Goal: Information Seeking & Learning: Learn about a topic

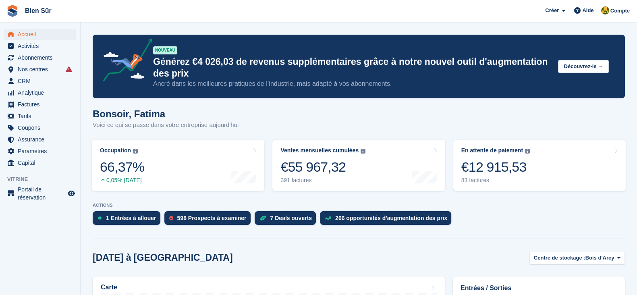
click at [105, 9] on span "Bien Sûr Créer Abonnement Facture Contact Deal Rabais Page Aide Assistance par …" at bounding box center [318, 11] width 637 height 22
click at [488, 112] on div "Bonsoir, Fatima Voici ce qui se passe dans votre entreprise aujourd'hui" at bounding box center [359, 123] width 532 height 31
click at [34, 66] on span "Nos centres" at bounding box center [42, 69] width 48 height 11
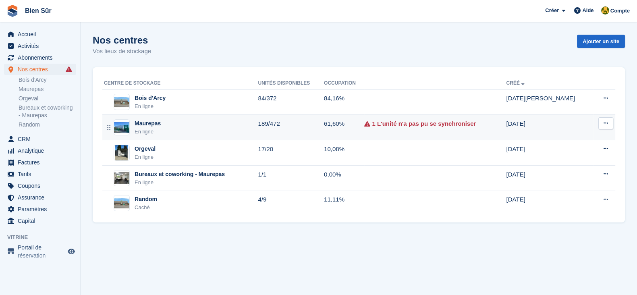
click at [364, 131] on td "61,60%" at bounding box center [344, 127] width 40 height 25
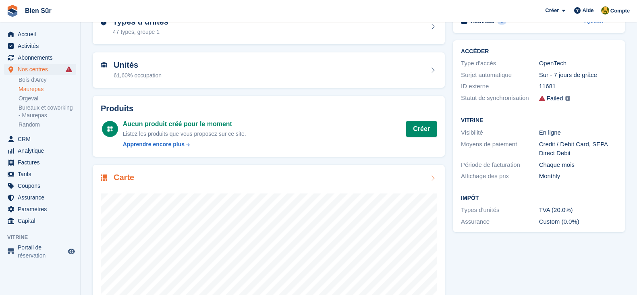
scroll to position [118, 0]
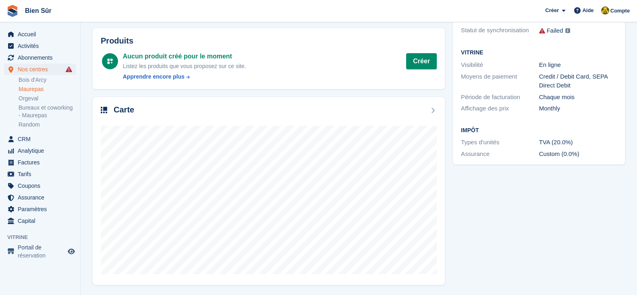
click at [562, 213] on div "Activités 0 Ajouter Aucune tâche liée à [GEOGRAPHIC_DATA] ACCÉDER Type d'accès …" at bounding box center [538, 113] width 180 height 351
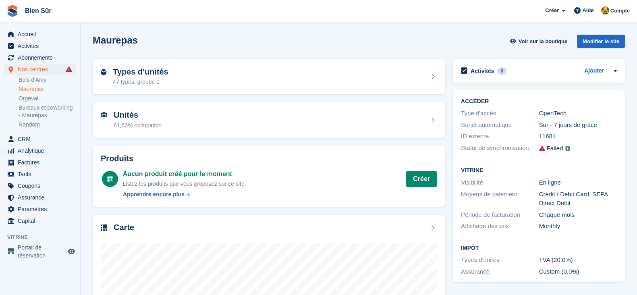
click at [550, 148] on div "Failed" at bounding box center [554, 148] width 17 height 9
drag, startPoint x: 541, startPoint y: 148, endPoint x: 562, endPoint y: 150, distance: 21.8
click at [562, 150] on div "Failed Certaines de vos unités n'ont pas pu se synchroniser. Afficher les échec…" at bounding box center [578, 148] width 78 height 10
click at [566, 153] on div "Certaines de vos unités n'ont pas pu se synchroniser. Afficher les échecs → Cer…" at bounding box center [567, 148] width 6 height 9
click at [561, 149] on div "Failed" at bounding box center [554, 148] width 17 height 9
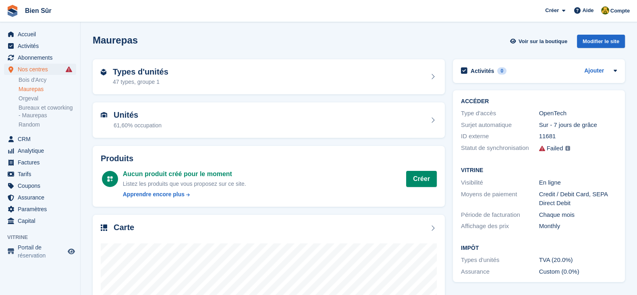
click at [568, 124] on div "Sur - 7 jours de grâce" at bounding box center [578, 124] width 78 height 9
click at [552, 112] on div "OpenTech" at bounding box center [578, 113] width 78 height 9
click at [51, 68] on span "Nos centres" at bounding box center [42, 69] width 48 height 11
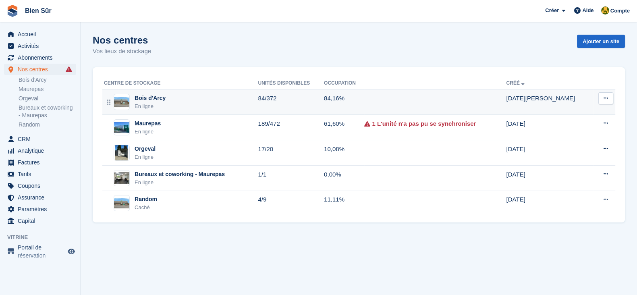
click at [186, 105] on div "Bois d'Arcy En ligne" at bounding box center [181, 102] width 154 height 17
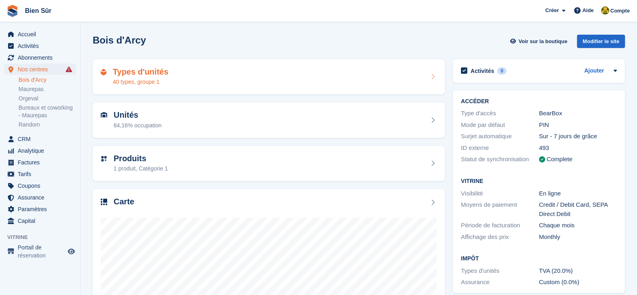
click at [141, 78] on div "40 types, groupe 1" at bounding box center [141, 82] width 56 height 8
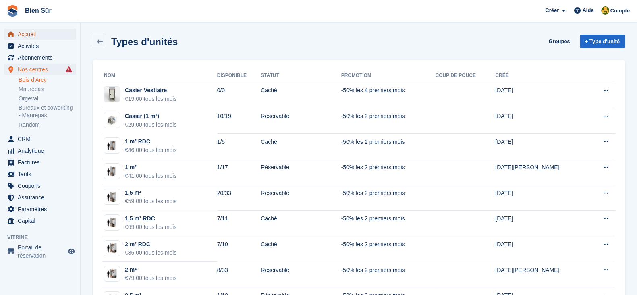
click at [35, 31] on span "Accueil" at bounding box center [42, 34] width 48 height 11
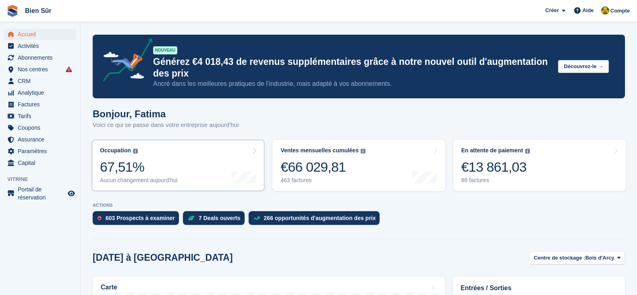
click at [146, 154] on div "Occupation Pourcentage de toutes les unités actuellement attribuées en termes d…" at bounding box center [139, 165] width 78 height 37
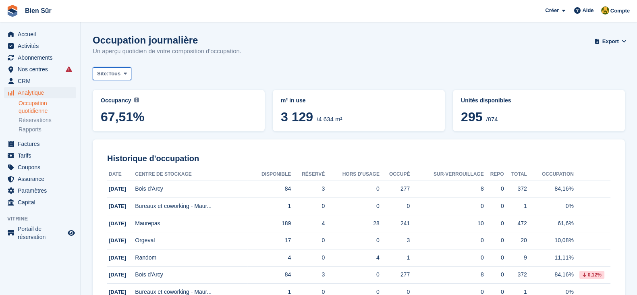
click at [124, 71] on icon at bounding box center [125, 73] width 3 height 5
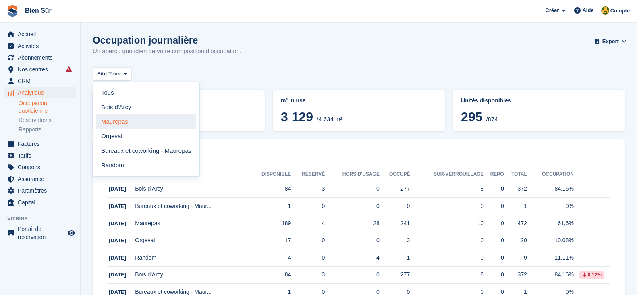
click at [129, 116] on link "Maurepas" at bounding box center [146, 121] width 100 height 14
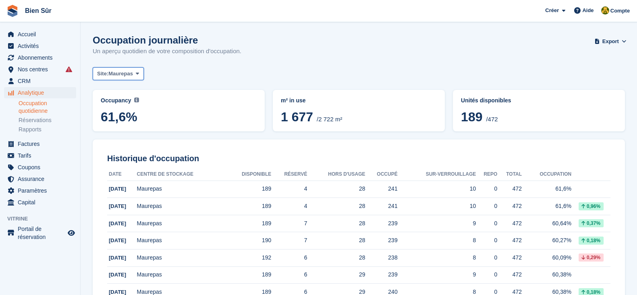
click at [124, 77] on span "Maurepas" at bounding box center [120, 74] width 25 height 8
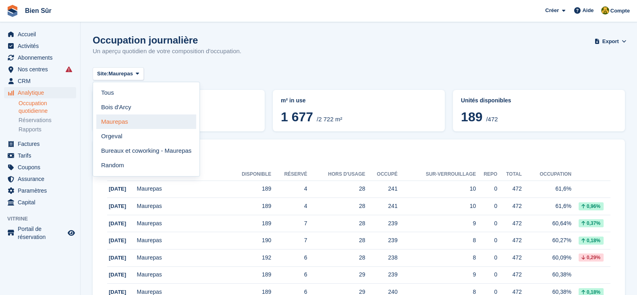
click at [141, 126] on link "Maurepas" at bounding box center [146, 121] width 100 height 14
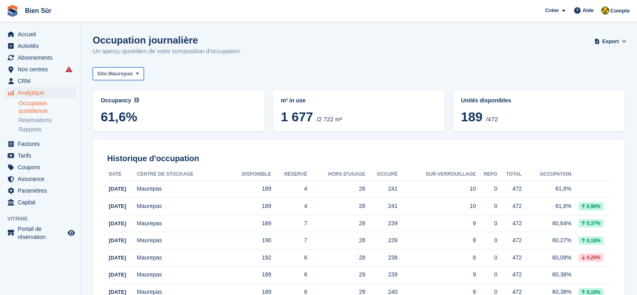
click at [132, 77] on button "Site: Maurepas" at bounding box center [118, 73] width 51 height 13
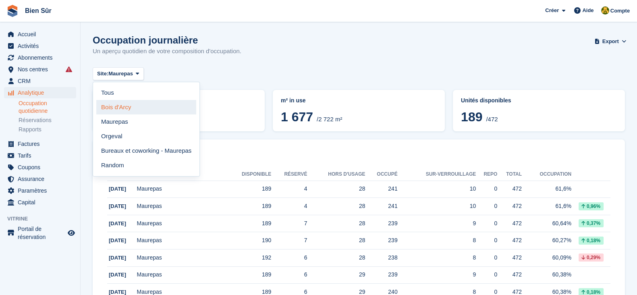
click at [132, 111] on link "Bois d'Arcy" at bounding box center [146, 107] width 100 height 14
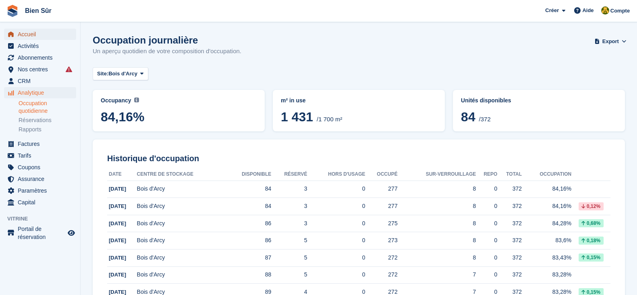
click at [44, 36] on span "Accueil" at bounding box center [42, 34] width 48 height 11
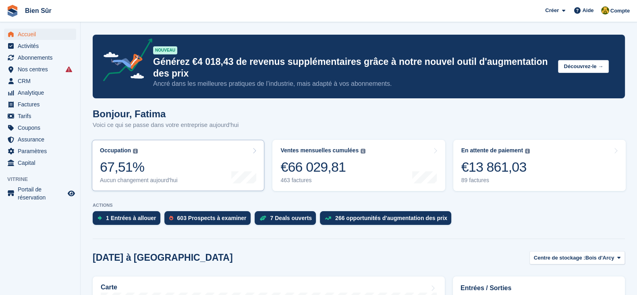
click at [146, 157] on div "Occupation Pourcentage de toutes les unités actuellement attribuées en termes d…" at bounding box center [139, 165] width 78 height 37
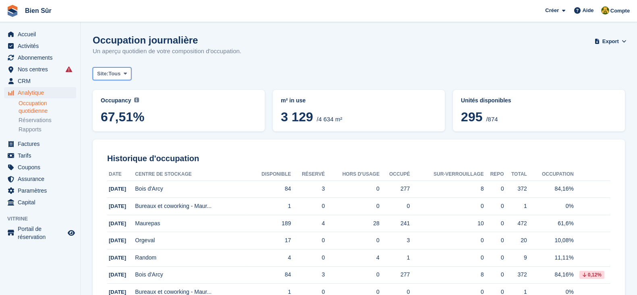
click at [130, 70] on button "Site: Tous" at bounding box center [112, 73] width 39 height 13
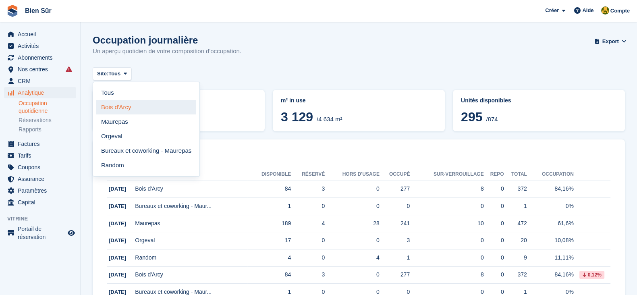
click at [139, 104] on link "Bois d'Arcy" at bounding box center [146, 107] width 100 height 14
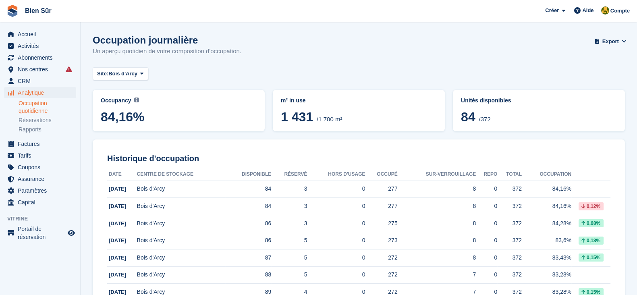
click at [482, 60] on div "Occupation journalière Un aperçu quotidien de votre composition d'occupation. E…" at bounding box center [359, 50] width 532 height 31
click at [39, 38] on span "Accueil" at bounding box center [42, 34] width 48 height 11
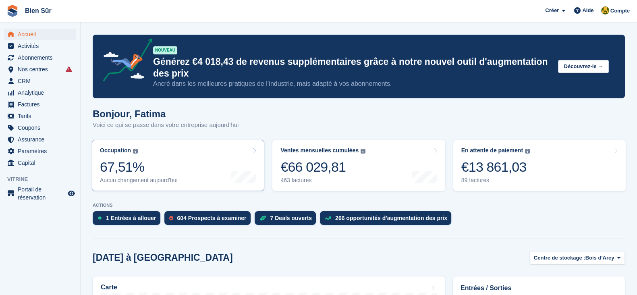
click at [161, 174] on div "67,51%" at bounding box center [139, 167] width 78 height 17
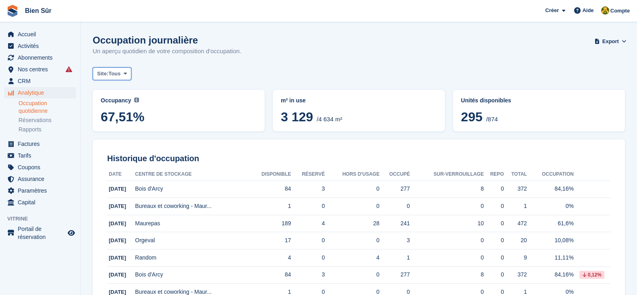
click at [116, 72] on span "Tous" at bounding box center [114, 74] width 12 height 8
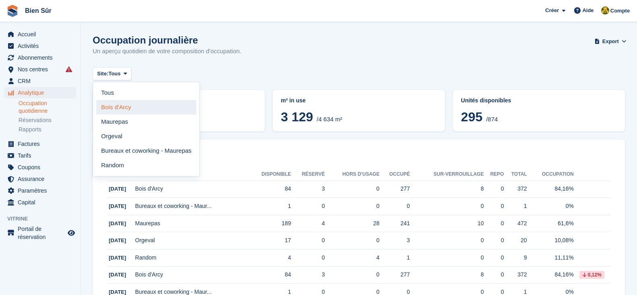
click at [132, 109] on link "Bois d'Arcy" at bounding box center [146, 107] width 100 height 14
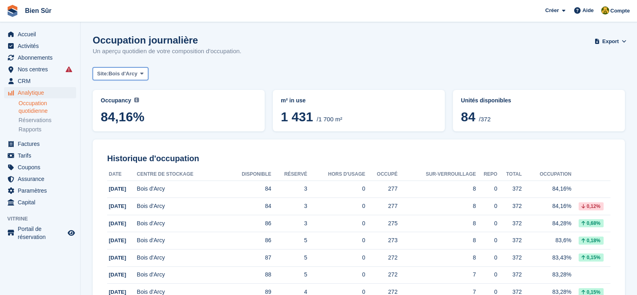
click at [111, 71] on span "Bois d'Arcy" at bounding box center [122, 74] width 29 height 8
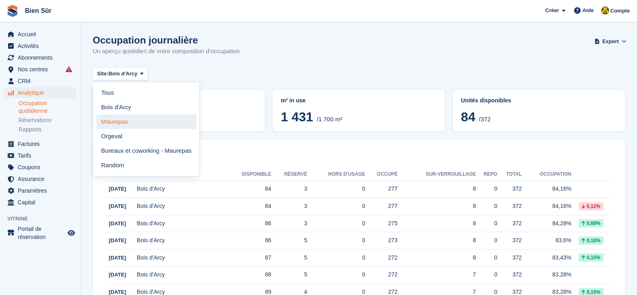
click at [147, 125] on link "Maurepas" at bounding box center [146, 121] width 100 height 14
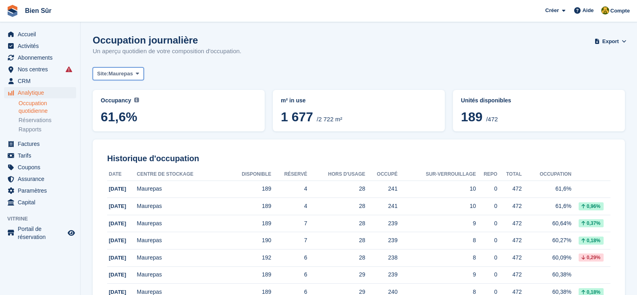
click at [129, 74] on span "Maurepas" at bounding box center [120, 74] width 25 height 8
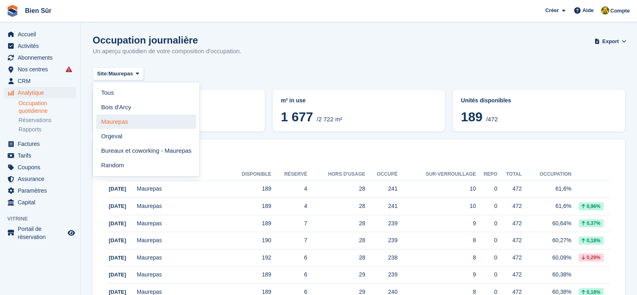
click at [128, 120] on link "Maurepas" at bounding box center [146, 121] width 100 height 14
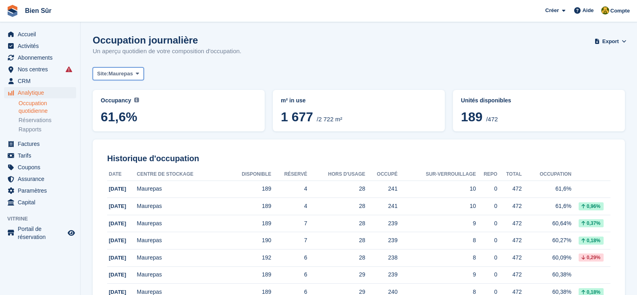
click at [120, 77] on span "Maurepas" at bounding box center [120, 74] width 25 height 8
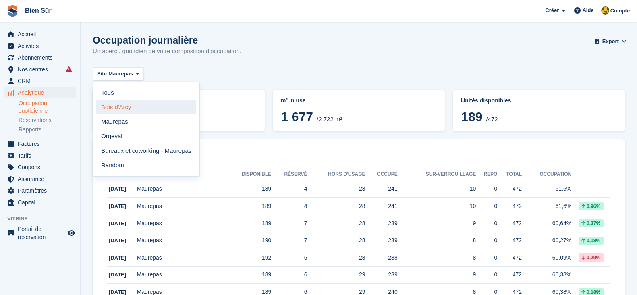
click at [131, 110] on link "Bois d'Arcy" at bounding box center [146, 107] width 100 height 14
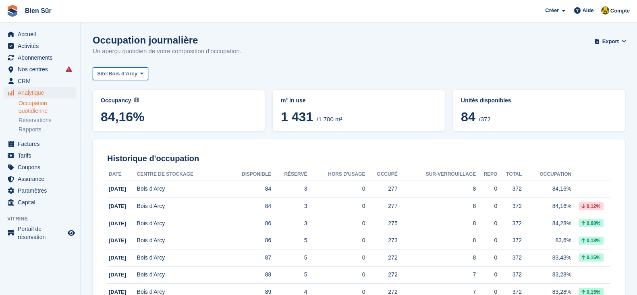
click at [133, 71] on span "Bois d'Arcy" at bounding box center [122, 74] width 29 height 8
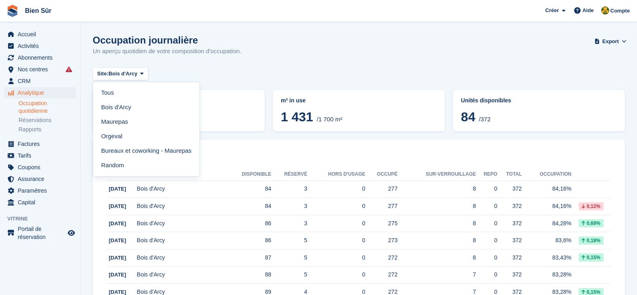
click at [211, 73] on div "Site: Bois d'Arcy Tous Bois d'Arcy Maurepas Orgeval Bureaux et coworking - Maur…" at bounding box center [359, 73] width 532 height 13
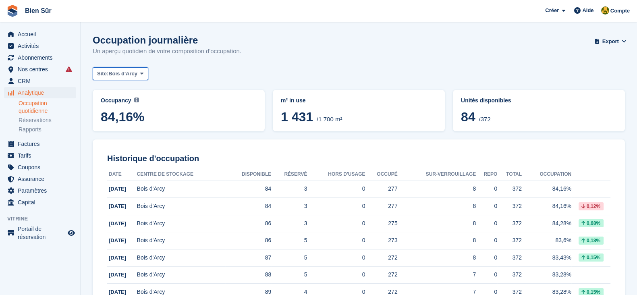
click at [129, 75] on span "Bois d'Arcy" at bounding box center [122, 74] width 29 height 8
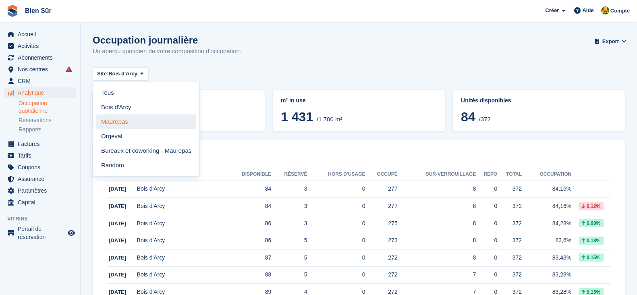
click at [131, 121] on link "Maurepas" at bounding box center [146, 121] width 100 height 14
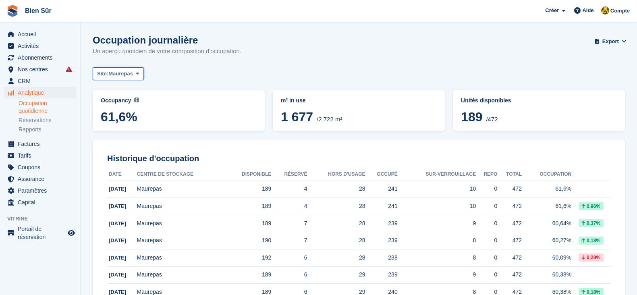
click at [100, 71] on span "Site:" at bounding box center [102, 74] width 11 height 8
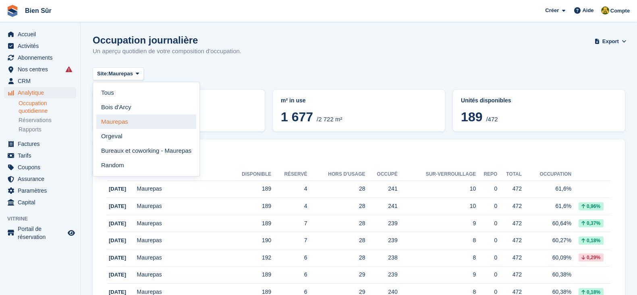
click at [149, 127] on link "Maurepas" at bounding box center [146, 121] width 100 height 14
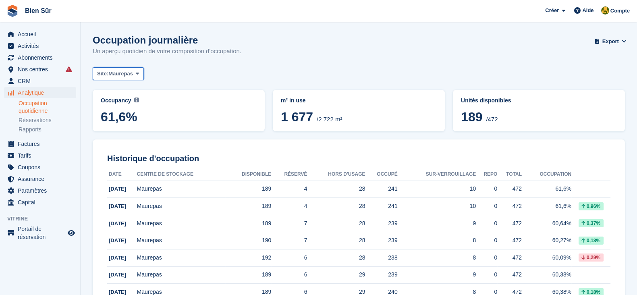
click at [127, 80] on button "Site: Maurepas" at bounding box center [118, 73] width 51 height 13
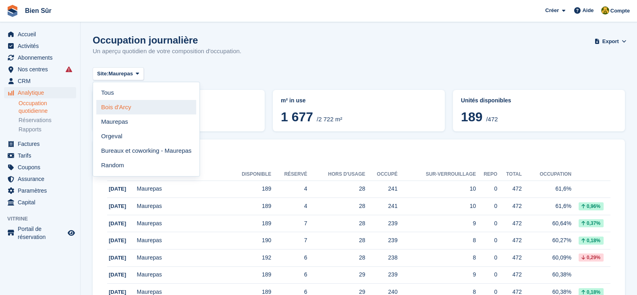
click at [133, 112] on link "Bois d'Arcy" at bounding box center [146, 107] width 100 height 14
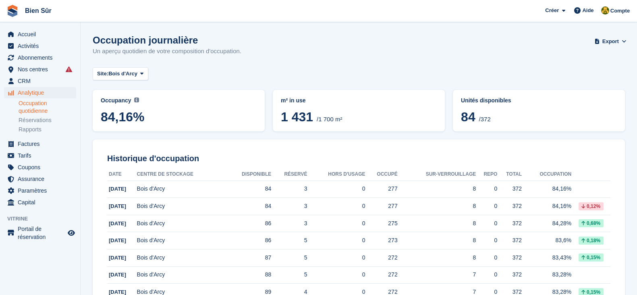
click at [123, 72] on span "Bois d'Arcy" at bounding box center [122, 74] width 29 height 8
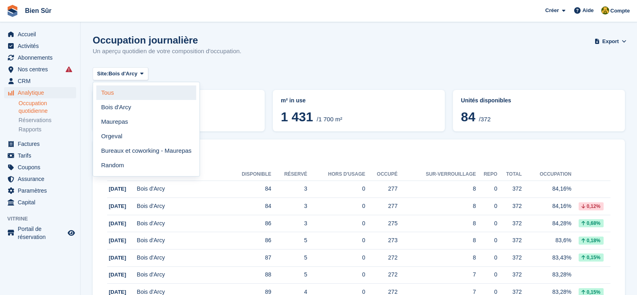
click at [130, 91] on link "Tous" at bounding box center [146, 92] width 100 height 14
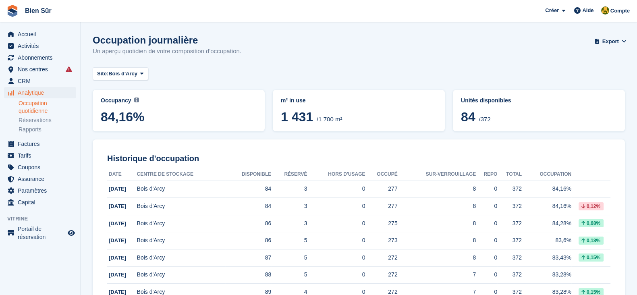
click at [237, 63] on div "Occupation journalière Un aperçu quotidien de votre composition d'occupation. E…" at bounding box center [359, 50] width 532 height 31
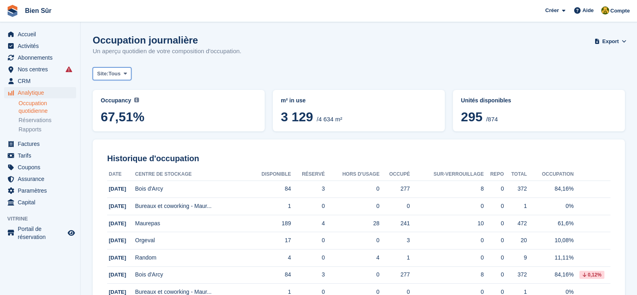
click at [113, 72] on span "Tous" at bounding box center [114, 74] width 12 height 8
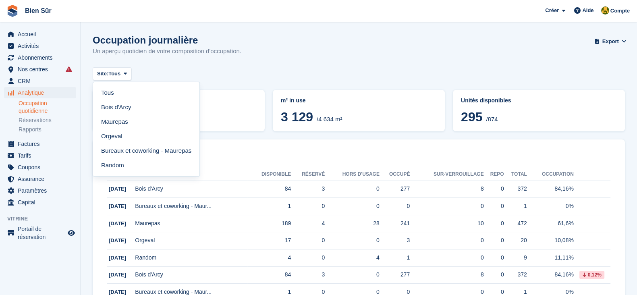
click at [261, 52] on div "Occupation journalière Un aperçu quotidien de votre composition d'occupation. E…" at bounding box center [359, 50] width 532 height 31
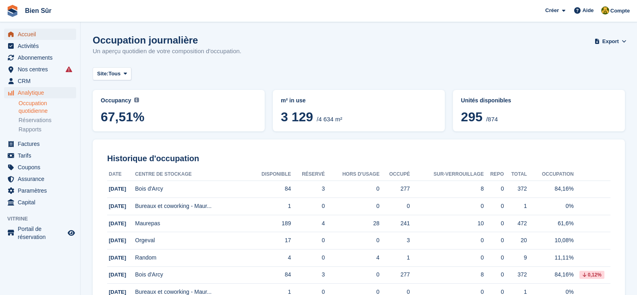
click at [31, 32] on span "Accueil" at bounding box center [42, 34] width 48 height 11
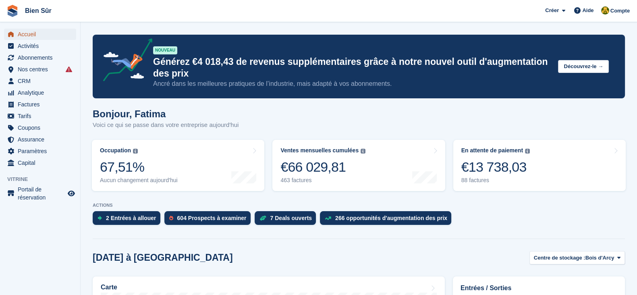
drag, startPoint x: 32, startPoint y: 34, endPoint x: 45, endPoint y: 23, distance: 17.2
click at [32, 34] on span "Accueil" at bounding box center [42, 34] width 48 height 11
click at [47, 31] on span "Accueil" at bounding box center [42, 34] width 48 height 11
click at [34, 76] on span "CRM" at bounding box center [42, 80] width 48 height 11
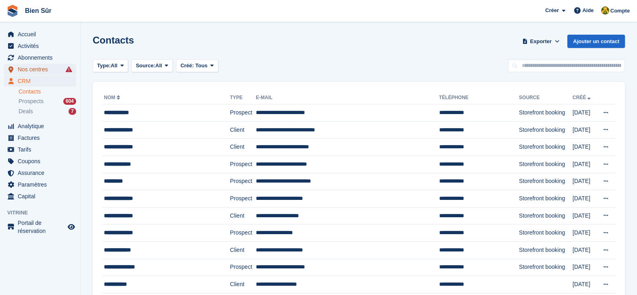
drag, startPoint x: 0, startPoint y: 0, endPoint x: 34, endPoint y: 73, distance: 80.5
click at [34, 73] on span "Nos centres" at bounding box center [42, 69] width 48 height 11
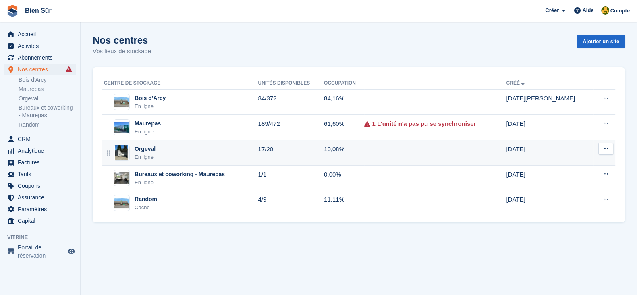
click at [193, 156] on div "Orgeval En ligne" at bounding box center [181, 153] width 154 height 17
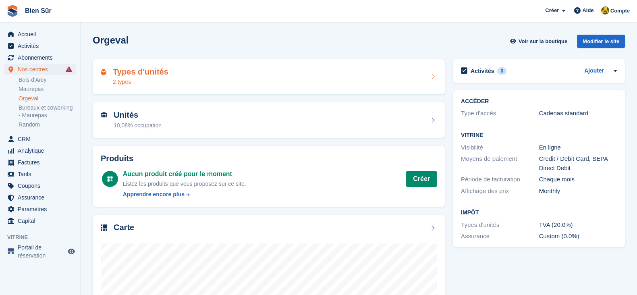
click at [130, 81] on div "2 types" at bounding box center [141, 82] width 56 height 8
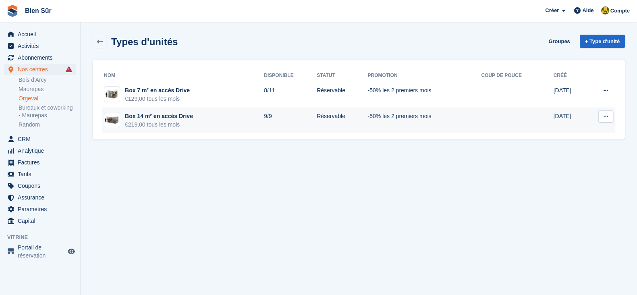
click at [191, 126] on td "Box 14 m² en accès Drive €219,00 tous les mois" at bounding box center [182, 120] width 161 height 25
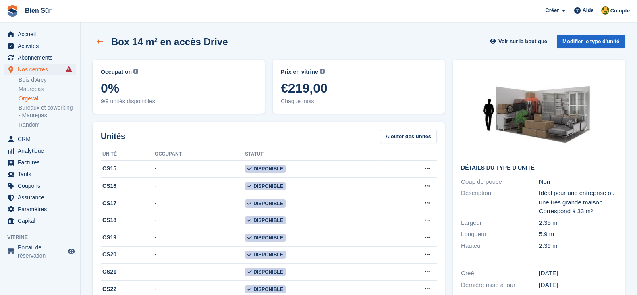
click at [94, 41] on link at bounding box center [100, 42] width 14 height 14
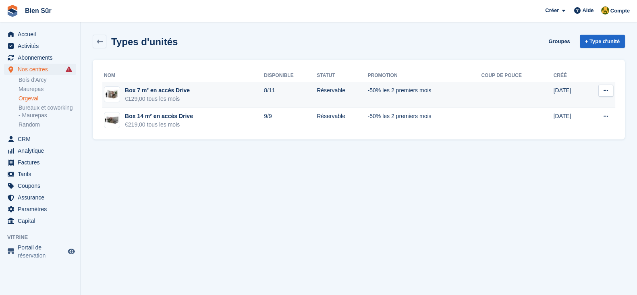
click at [179, 91] on div "Box 7 m² en accès Drive" at bounding box center [157, 90] width 65 height 8
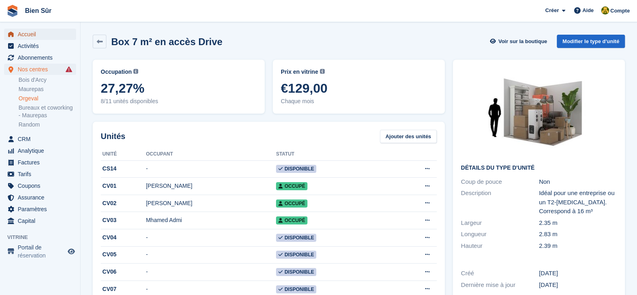
drag, startPoint x: 44, startPoint y: 29, endPoint x: 49, endPoint y: 25, distance: 6.6
click at [44, 29] on span "Accueil" at bounding box center [42, 34] width 48 height 11
